Goal: Information Seeking & Learning: Learn about a topic

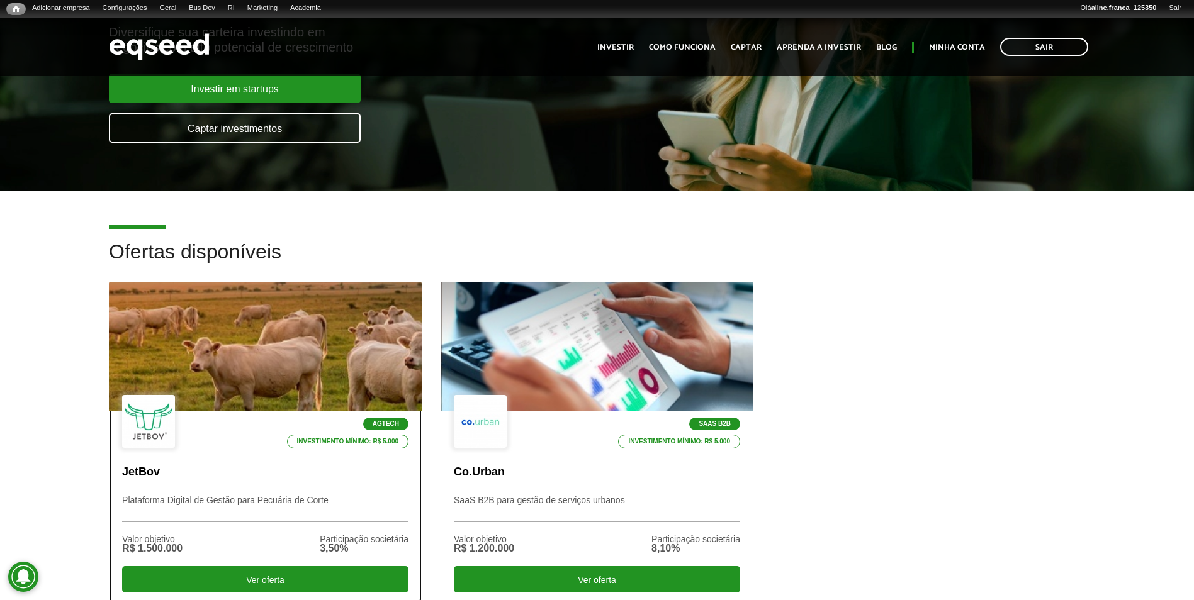
click at [294, 355] on div at bounding box center [264, 346] width 375 height 155
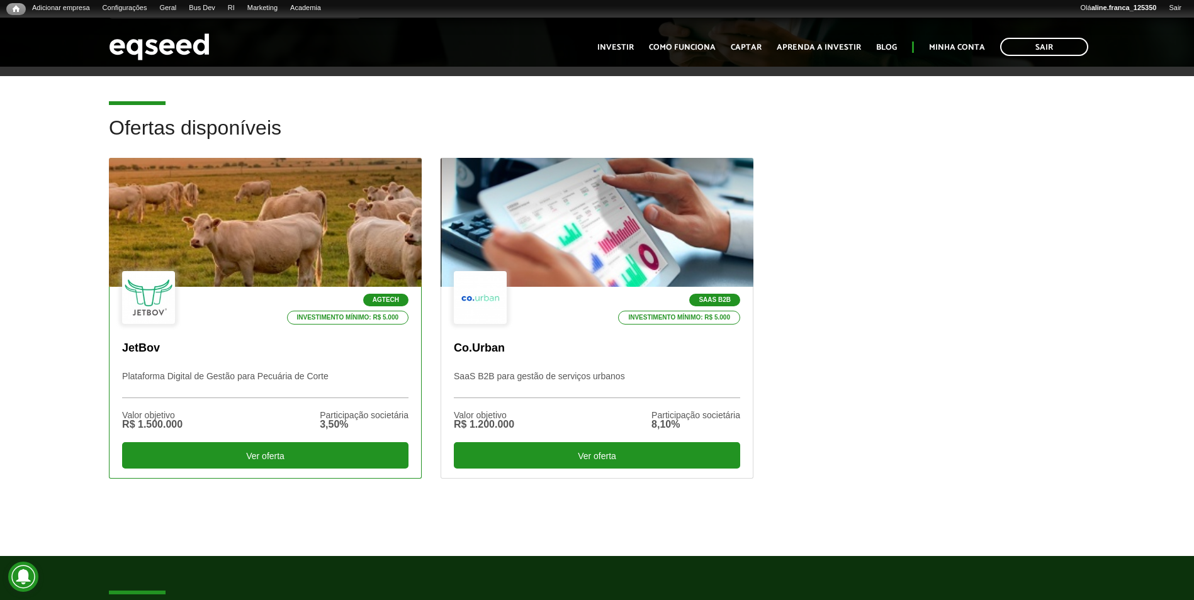
scroll to position [315, 0]
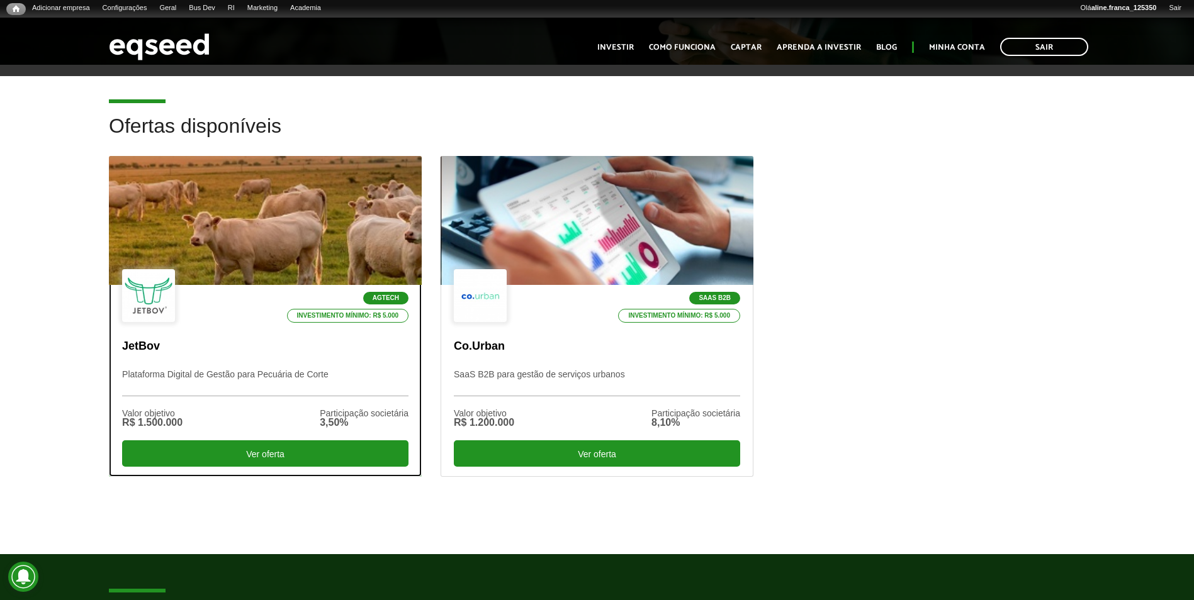
click at [328, 259] on div at bounding box center [264, 220] width 375 height 155
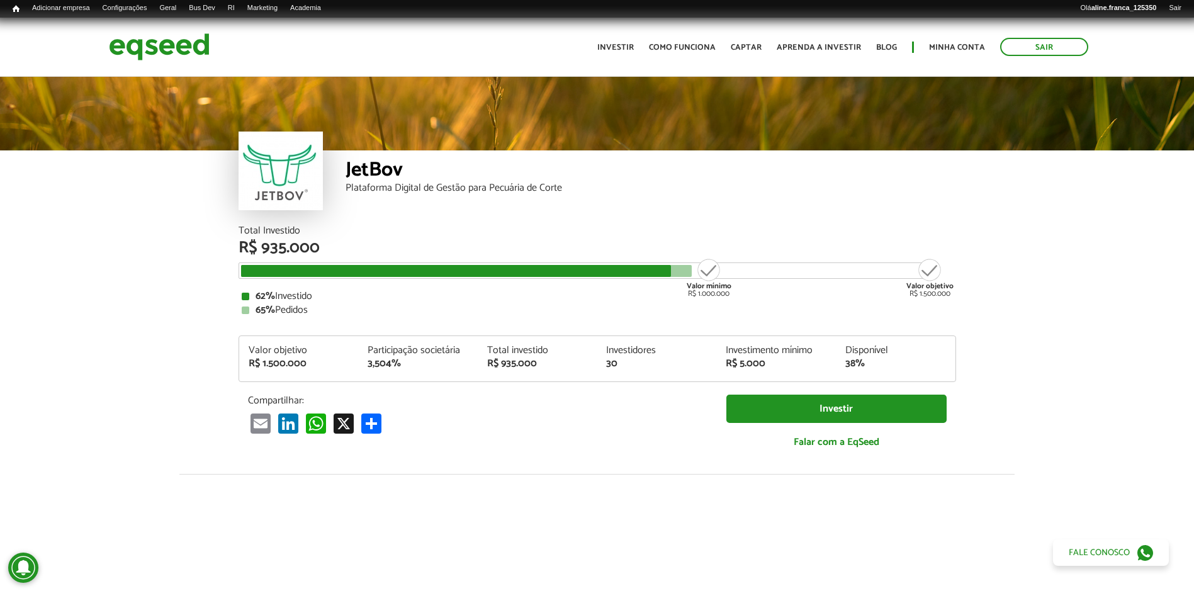
scroll to position [1434, 0]
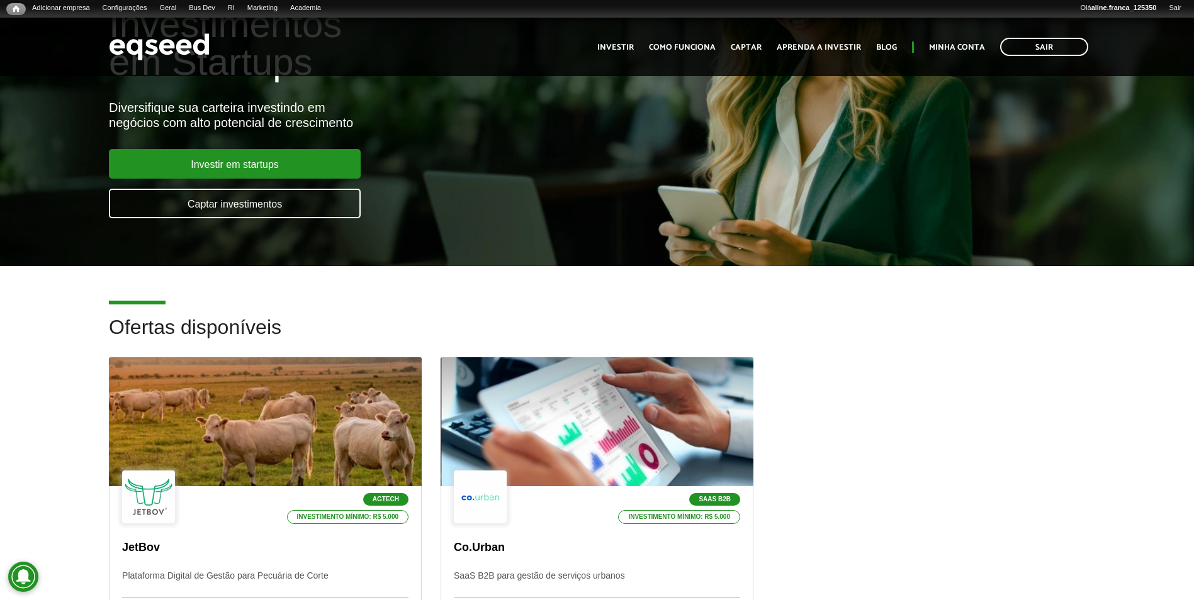
scroll to position [224, 0]
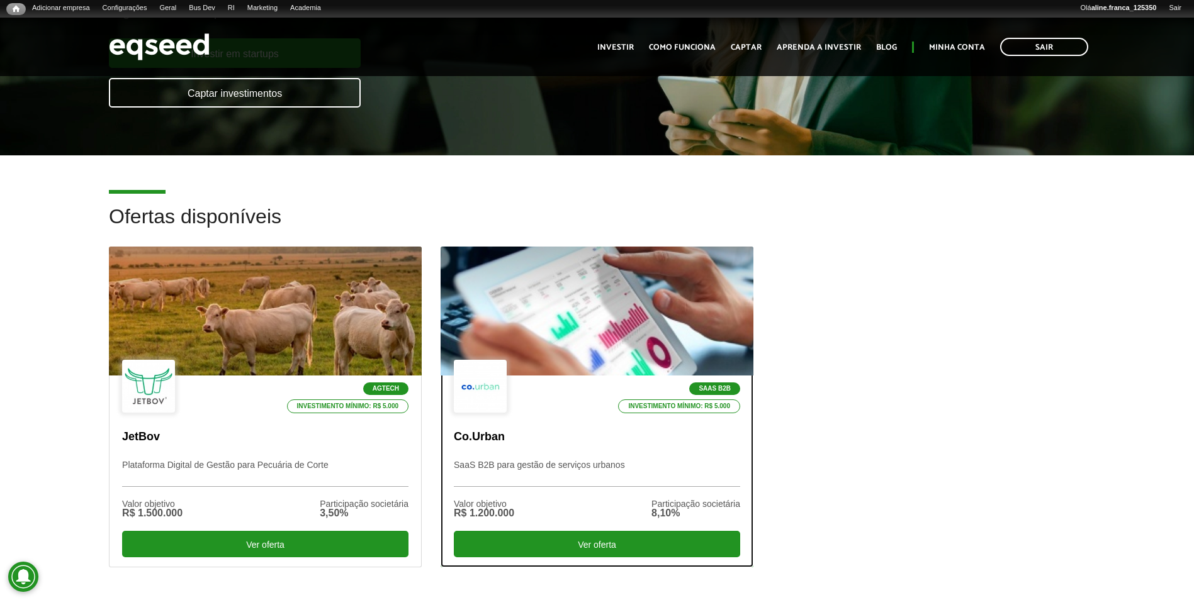
click at [581, 317] on div at bounding box center [596, 311] width 375 height 155
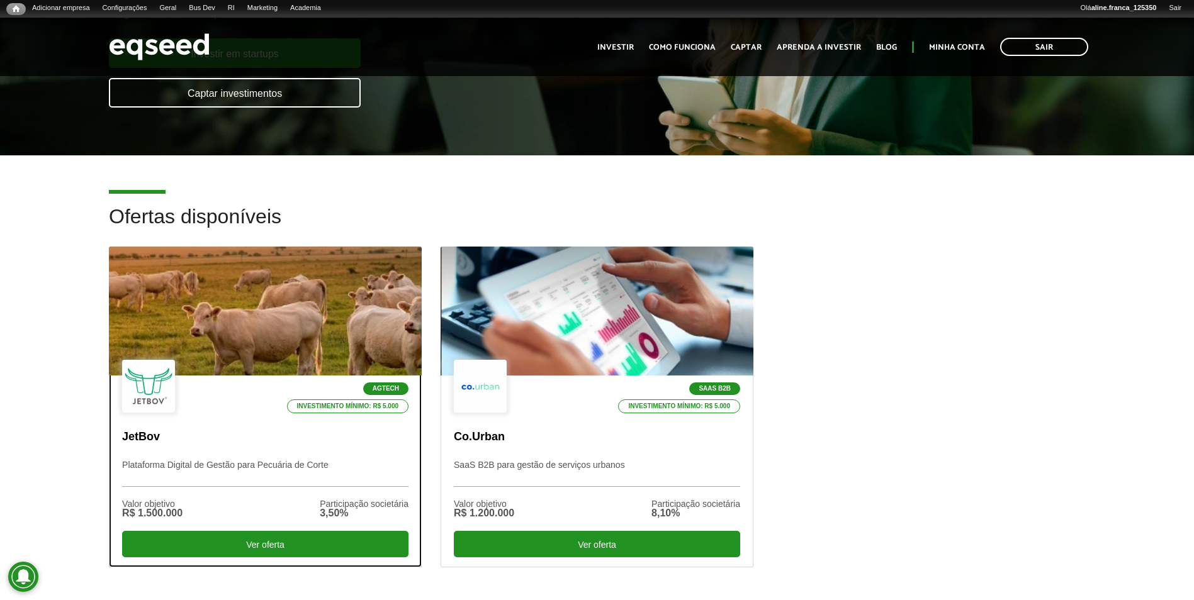
click at [309, 298] on div at bounding box center [264, 311] width 375 height 155
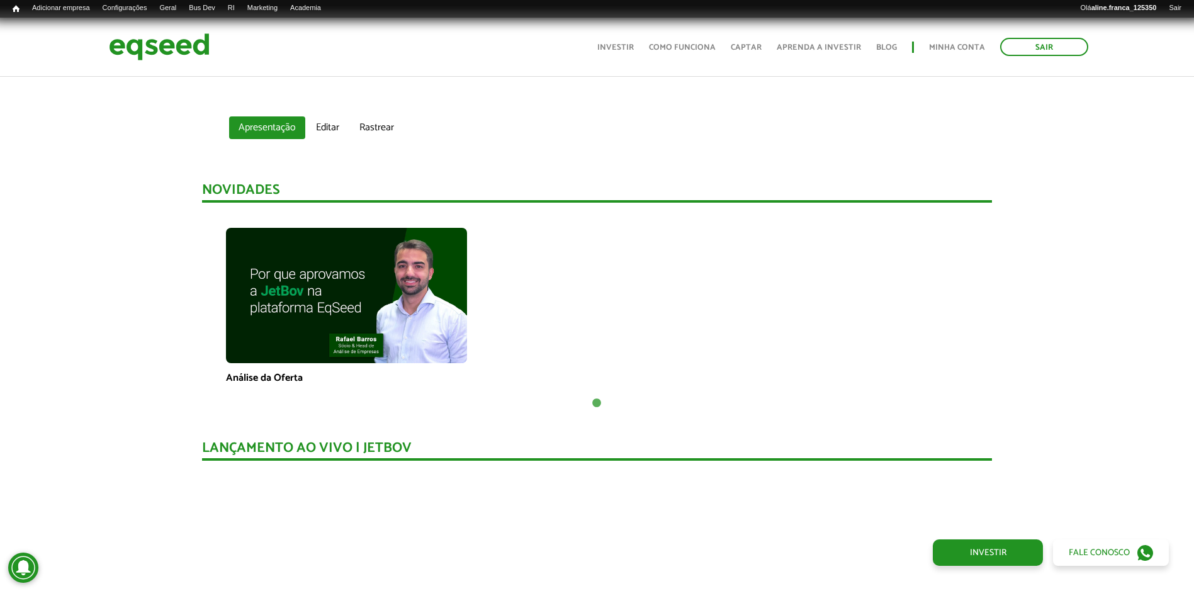
scroll to position [805, 0]
